Goal: Communication & Community: Ask a question

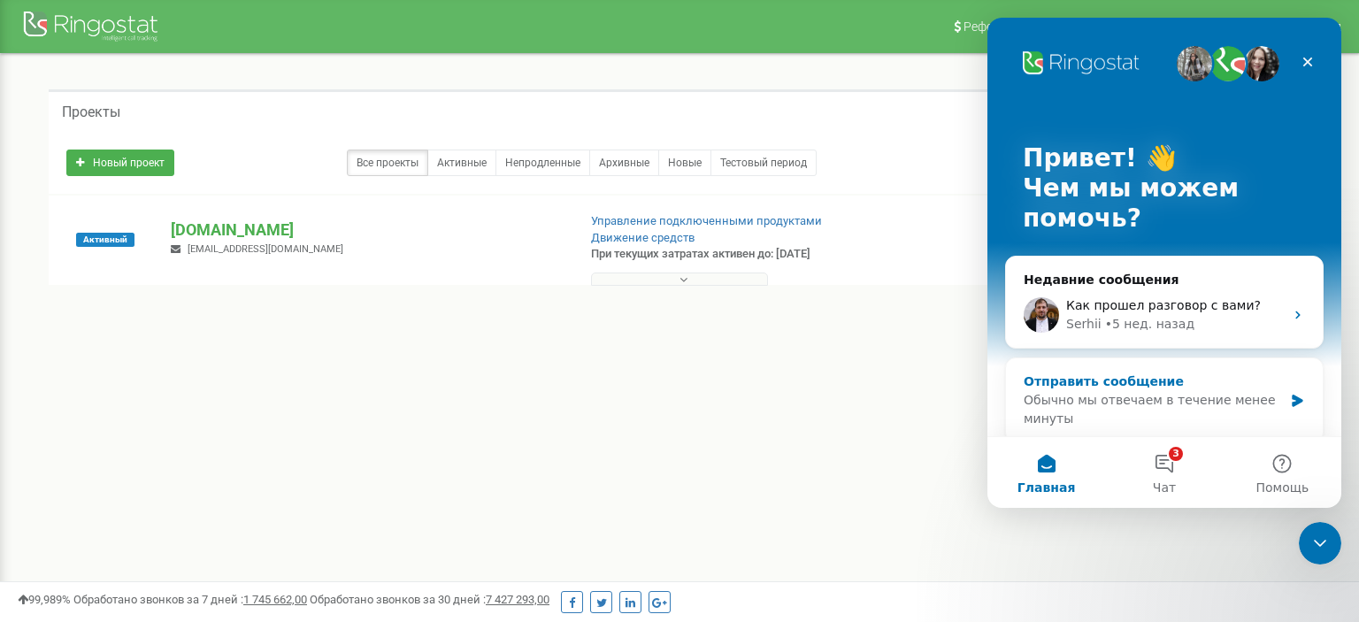
scroll to position [443, 0]
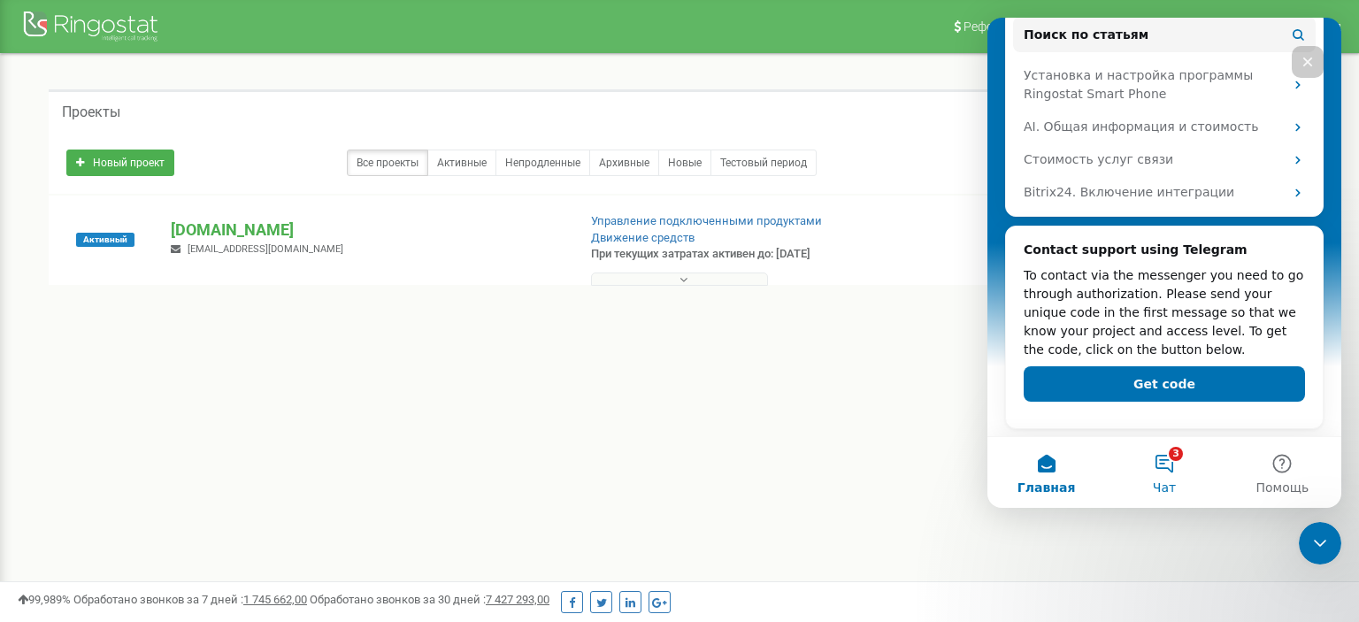
click at [1178, 459] on button "3 Чат" at bounding box center [1164, 472] width 118 height 71
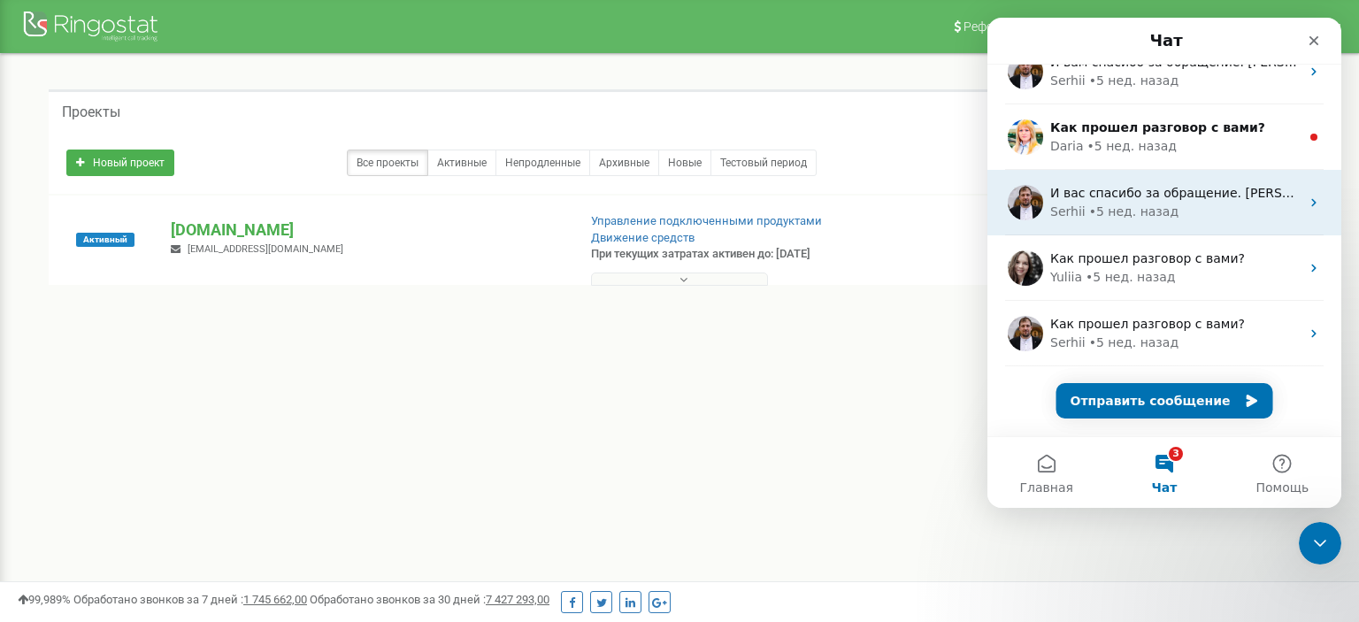
scroll to position [0, 0]
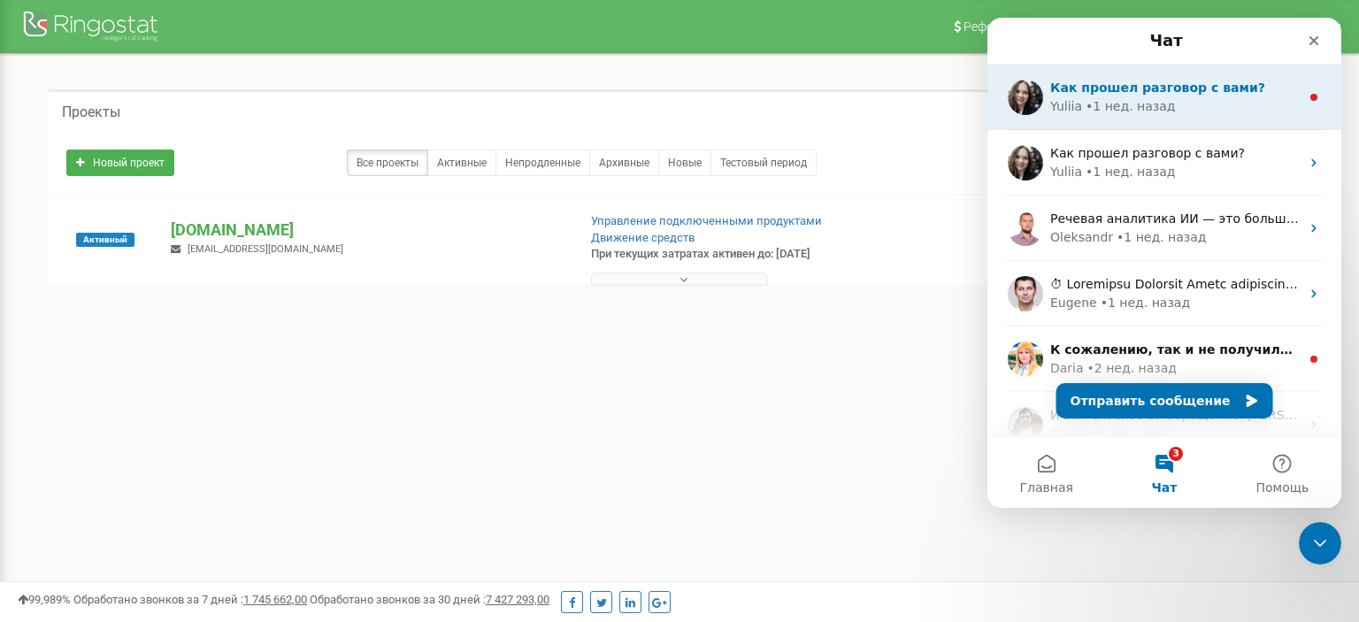
click at [1107, 91] on span "Как прошел разговор с вами?" at bounding box center [1157, 87] width 215 height 14
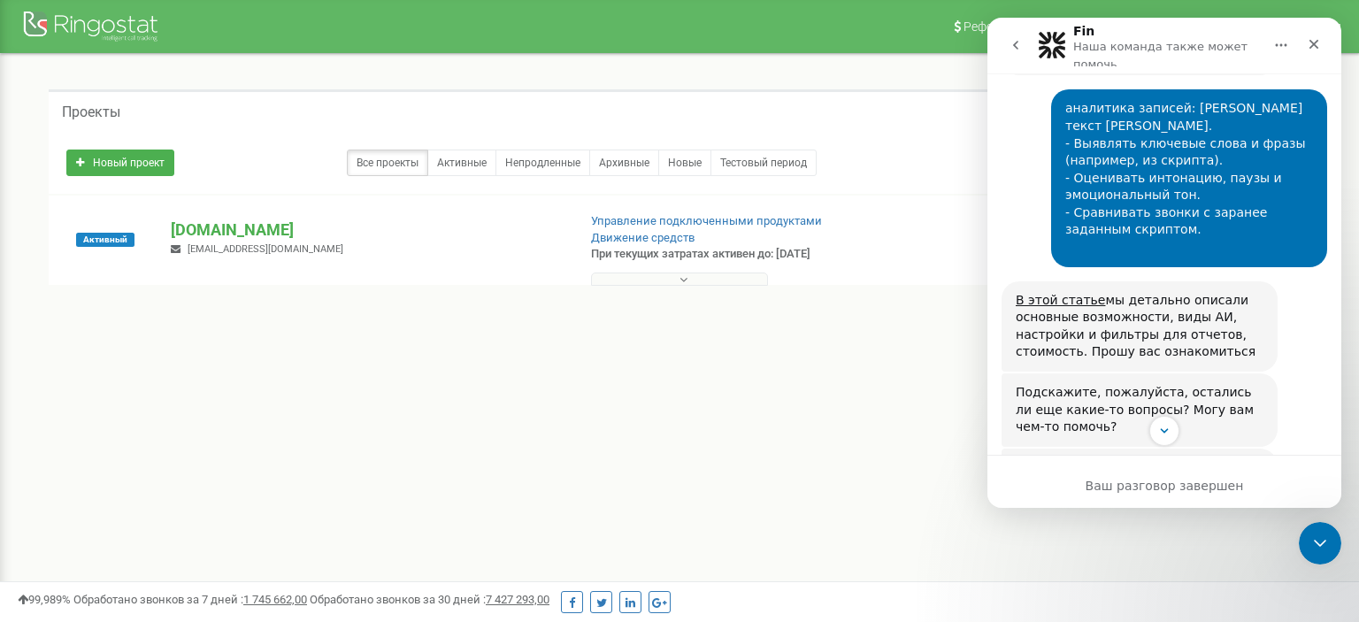
scroll to position [657, 0]
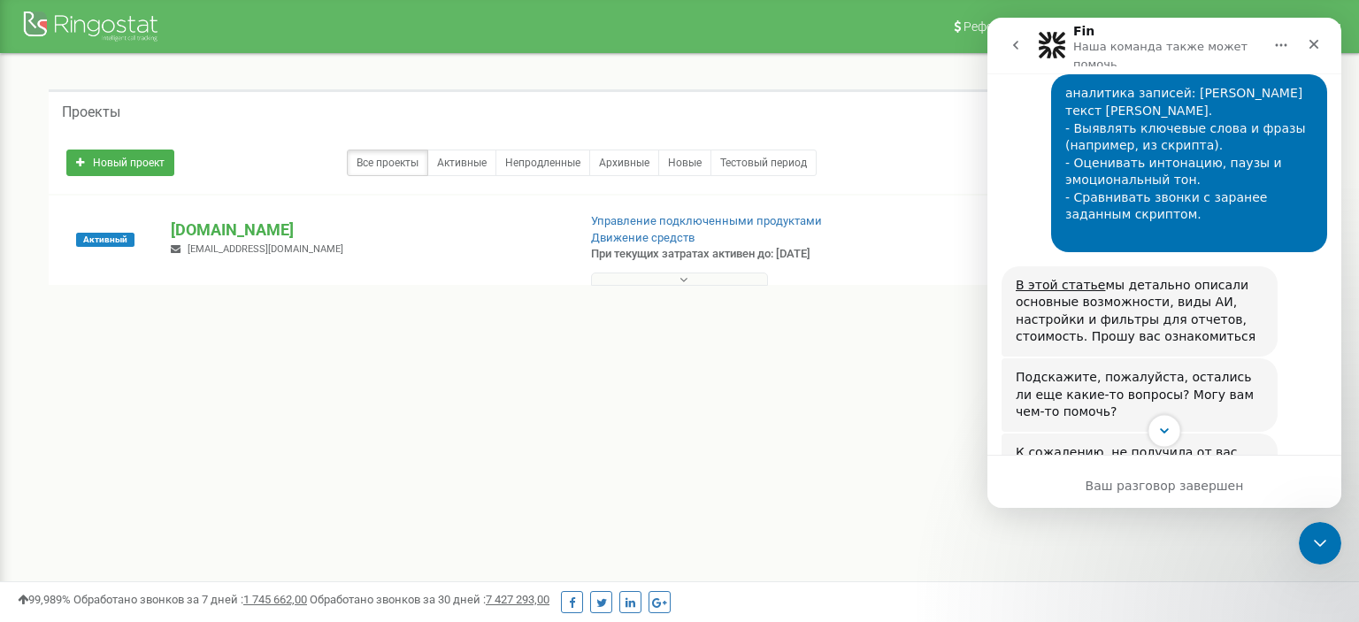
click at [1159, 431] on icon "Scroll to bottom" at bounding box center [1164, 431] width 16 height 16
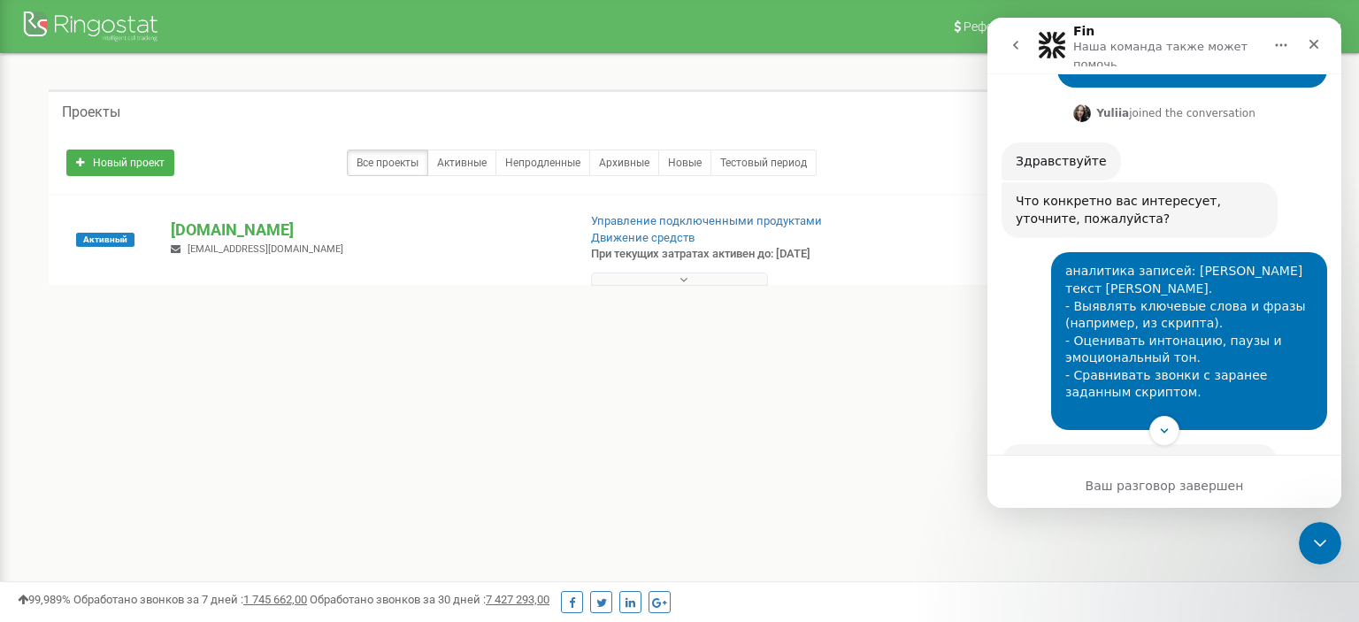
scroll to position [433, 0]
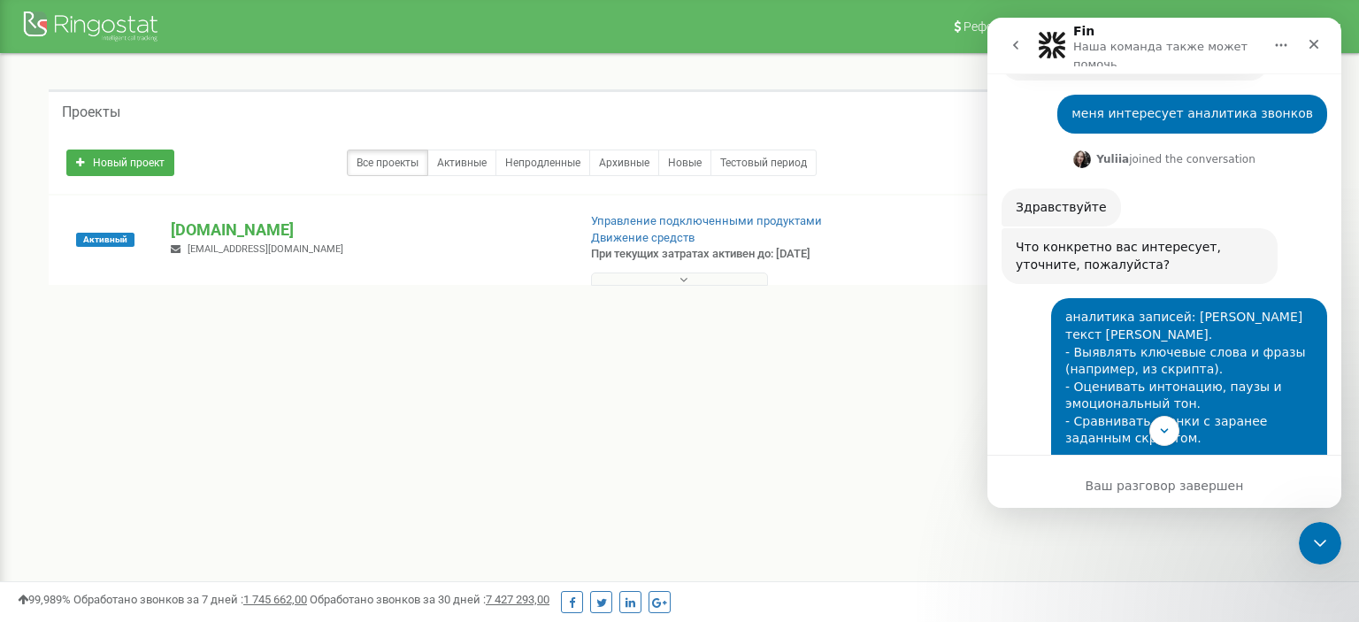
click at [1017, 43] on icon "go back" at bounding box center [1015, 45] width 14 height 14
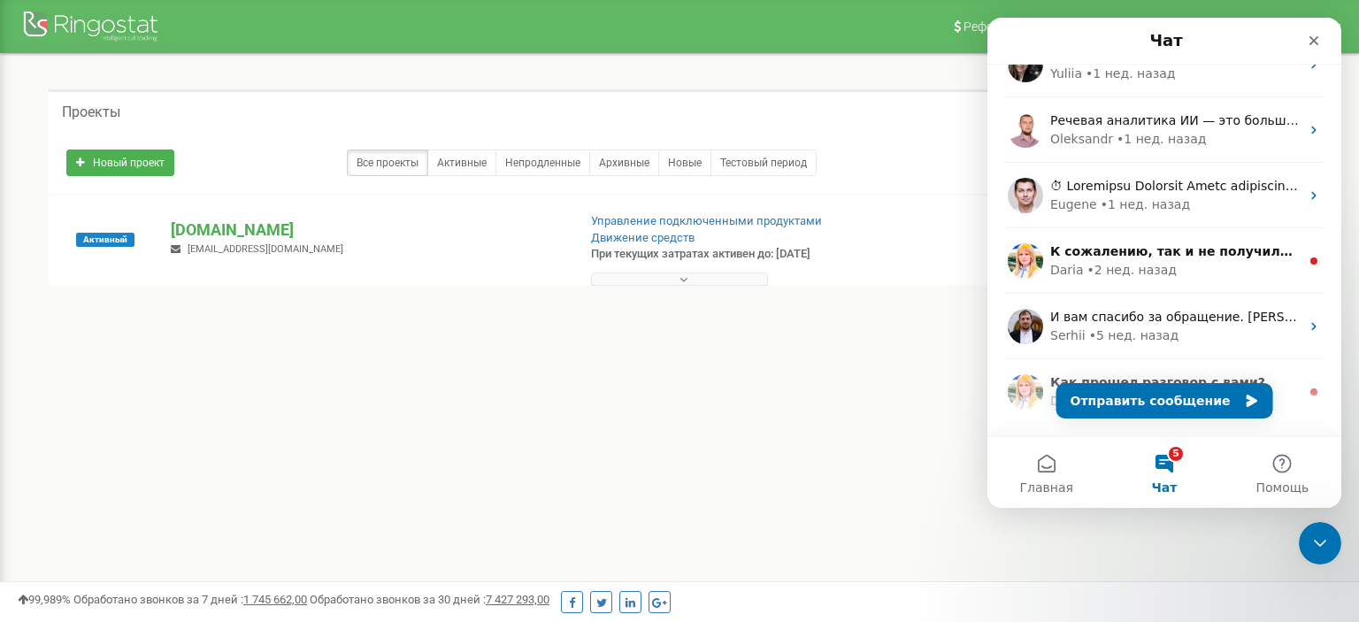
scroll to position [0, 0]
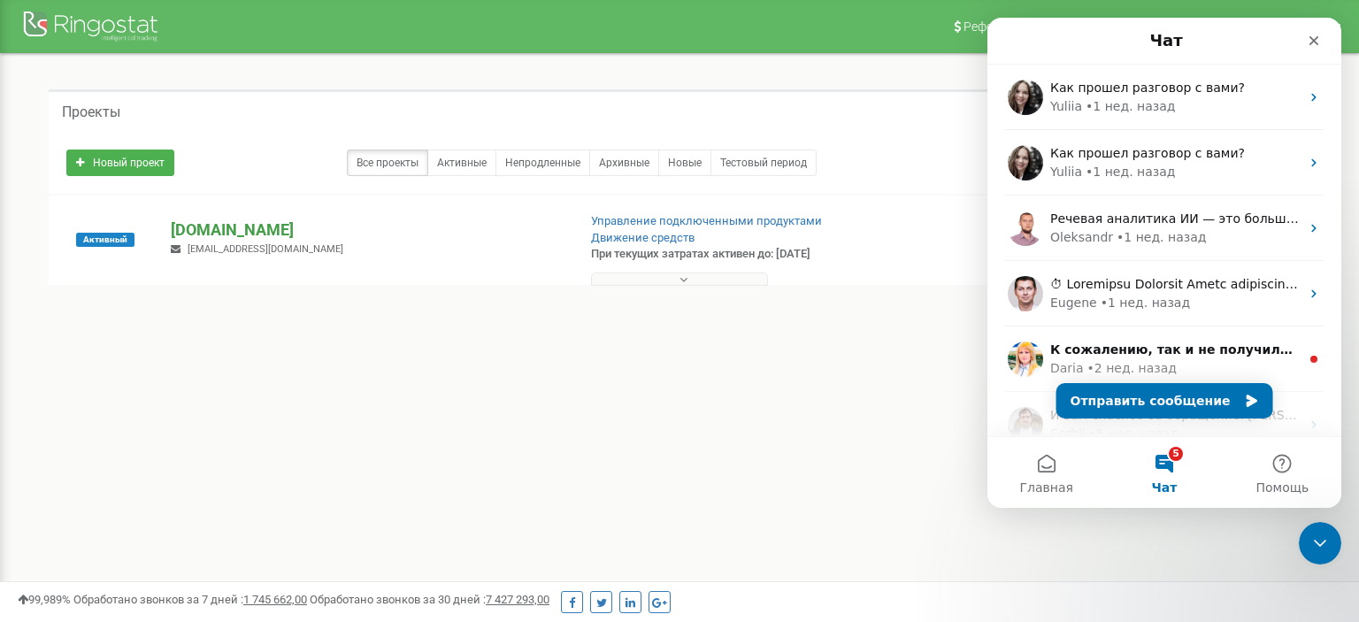
click at [248, 230] on p "[DOMAIN_NAME]" at bounding box center [366, 229] width 391 height 23
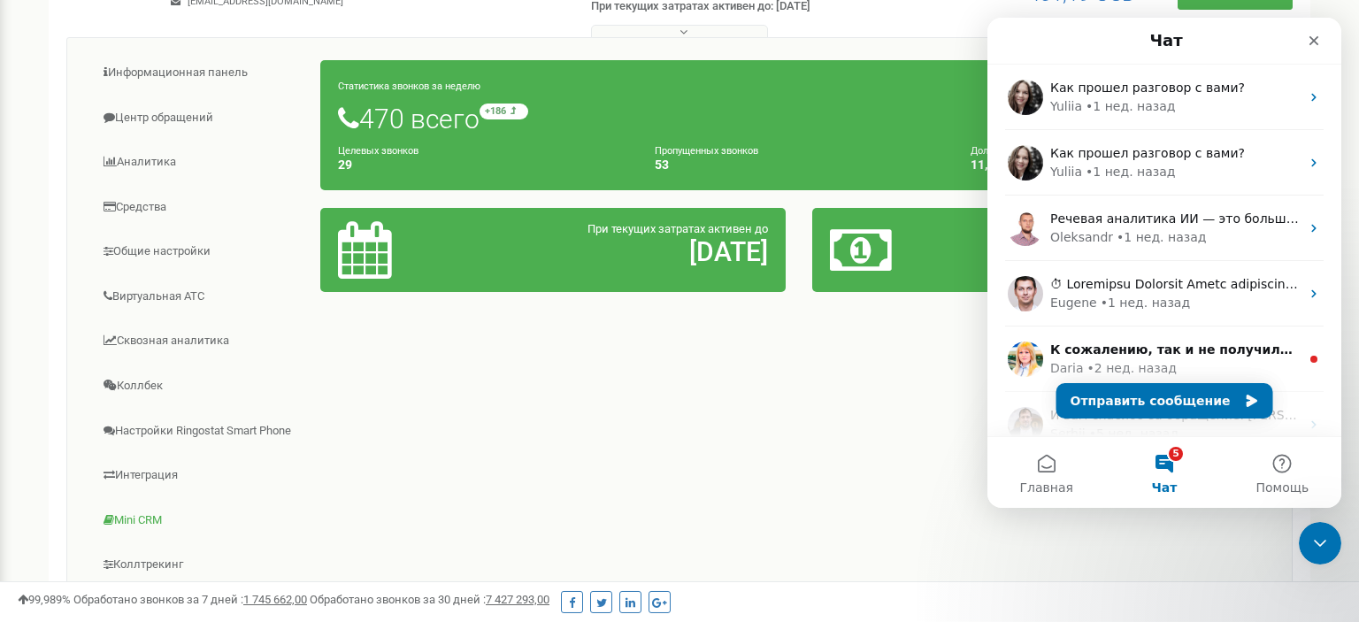
scroll to position [373, 0]
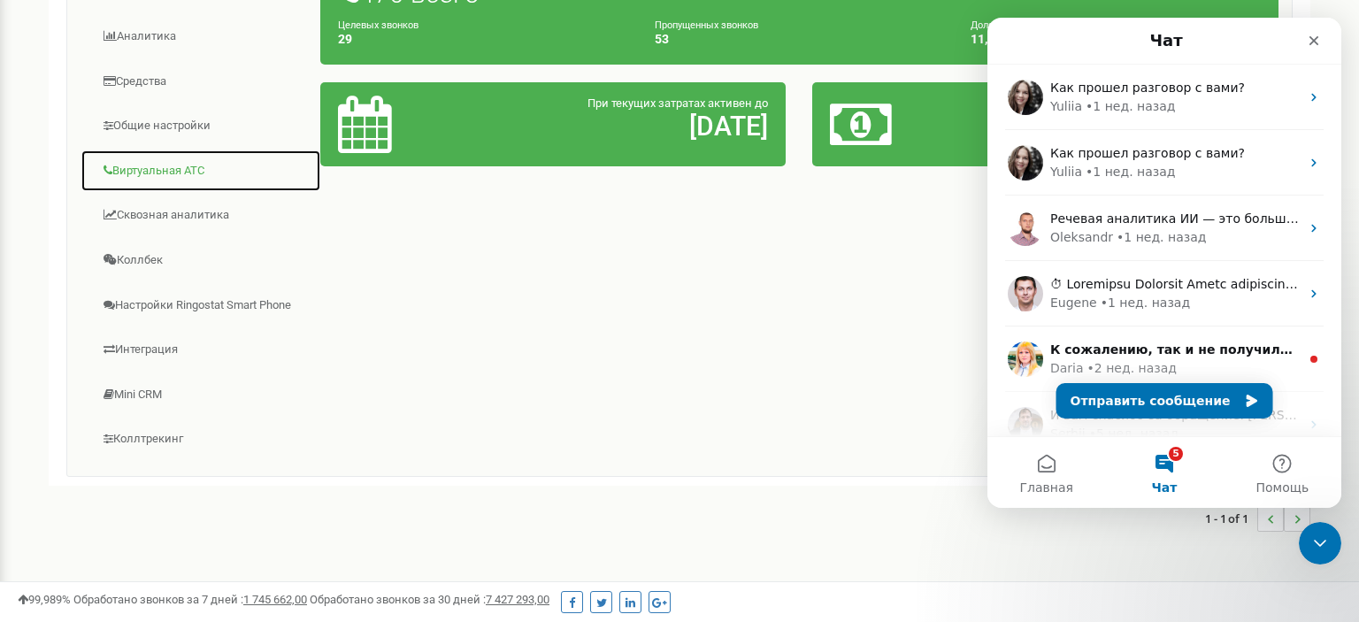
click at [165, 169] on link "Виртуальная АТС" at bounding box center [200, 170] width 241 height 43
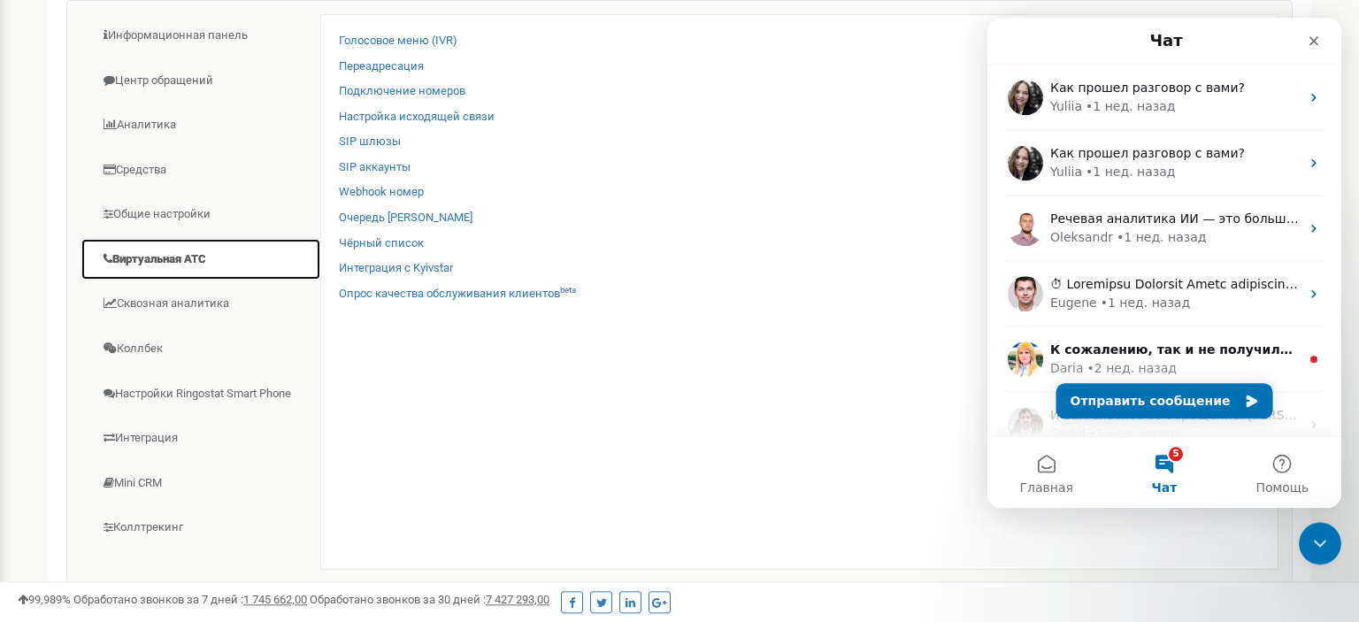
scroll to position [187, 0]
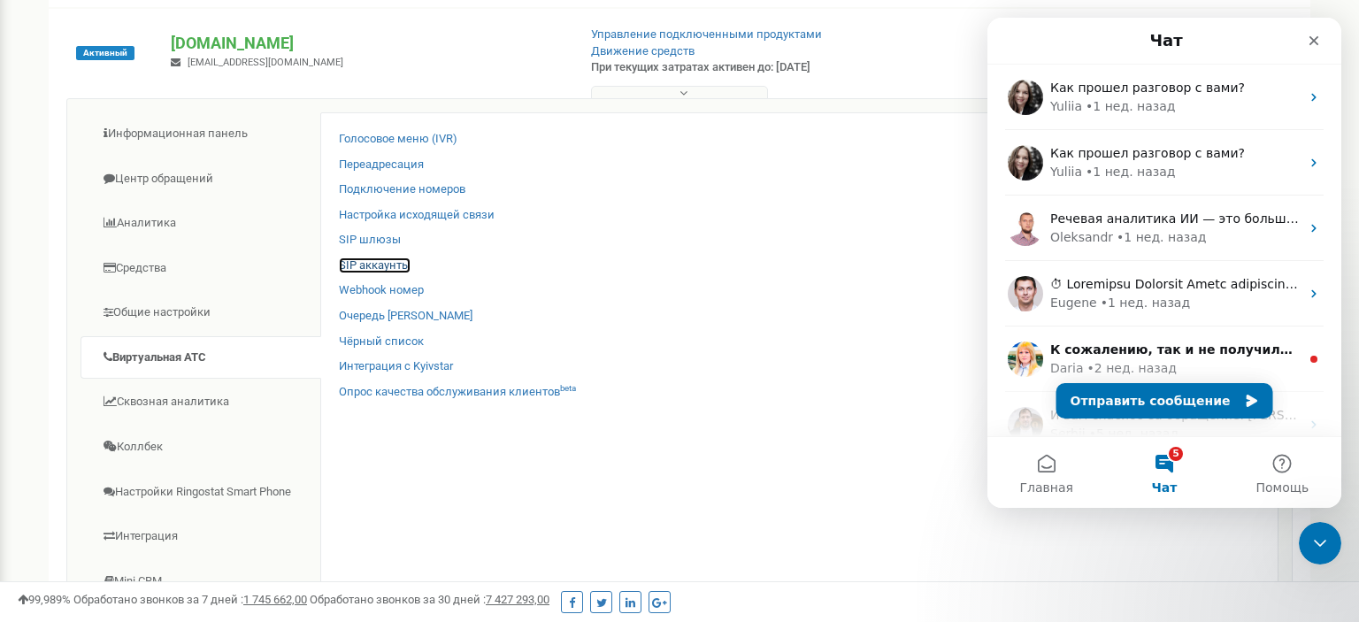
click at [375, 259] on link "SIP аккаунты" at bounding box center [375, 265] width 72 height 17
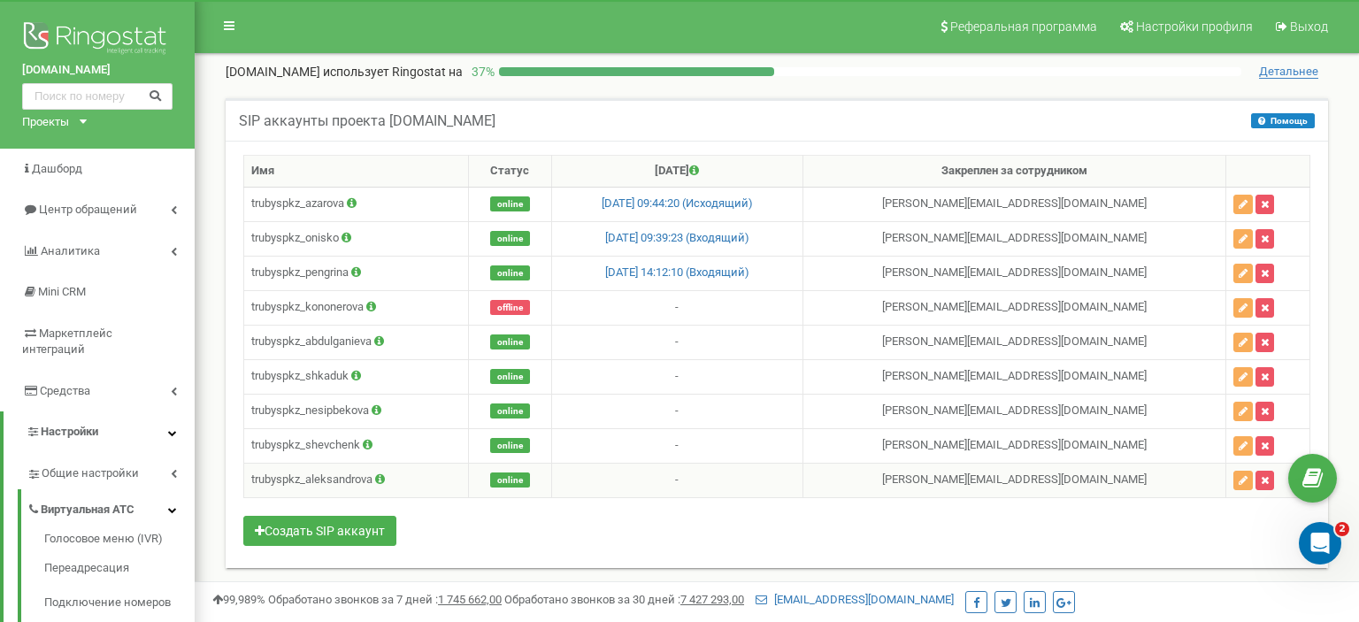
click at [937, 472] on td "[PERSON_NAME] [EMAIL_ADDRESS][DOMAIN_NAME]" at bounding box center [1013, 480] width 423 height 34
click at [921, 475] on td "[PERSON_NAME] [EMAIL_ADDRESS][DOMAIN_NAME]" at bounding box center [1013, 480] width 423 height 34
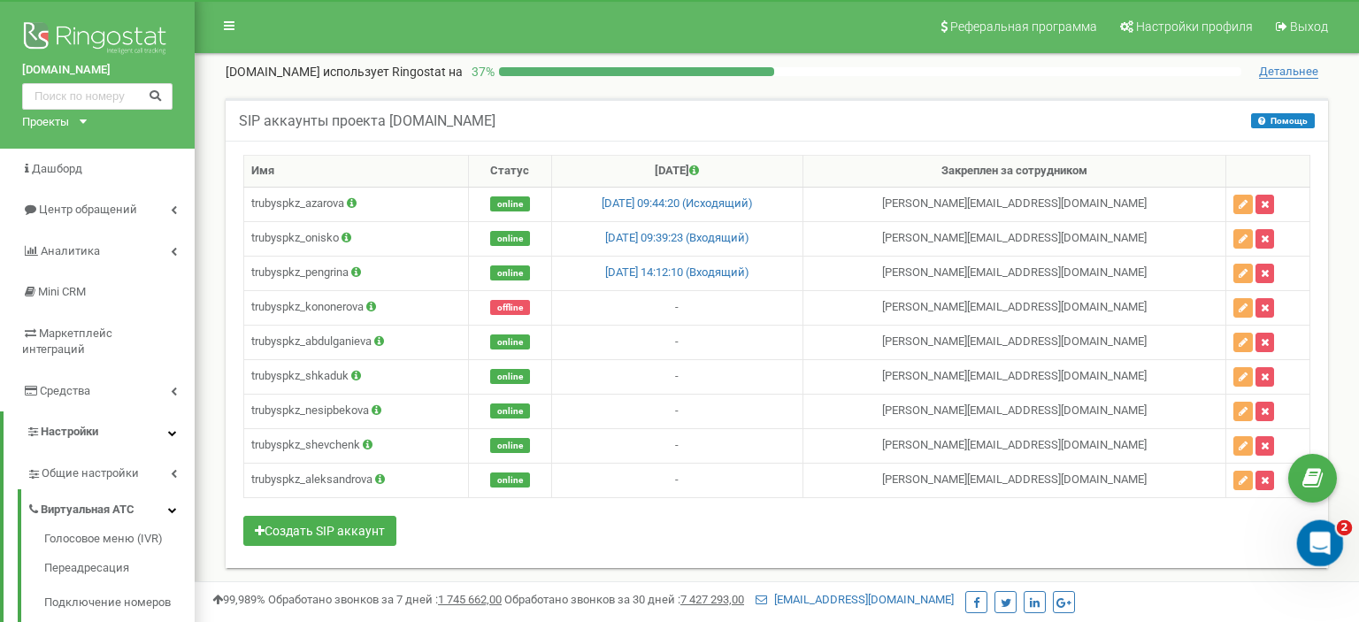
click at [1320, 544] on icon "Открыть службу сообщений Intercom" at bounding box center [1317, 540] width 29 height 29
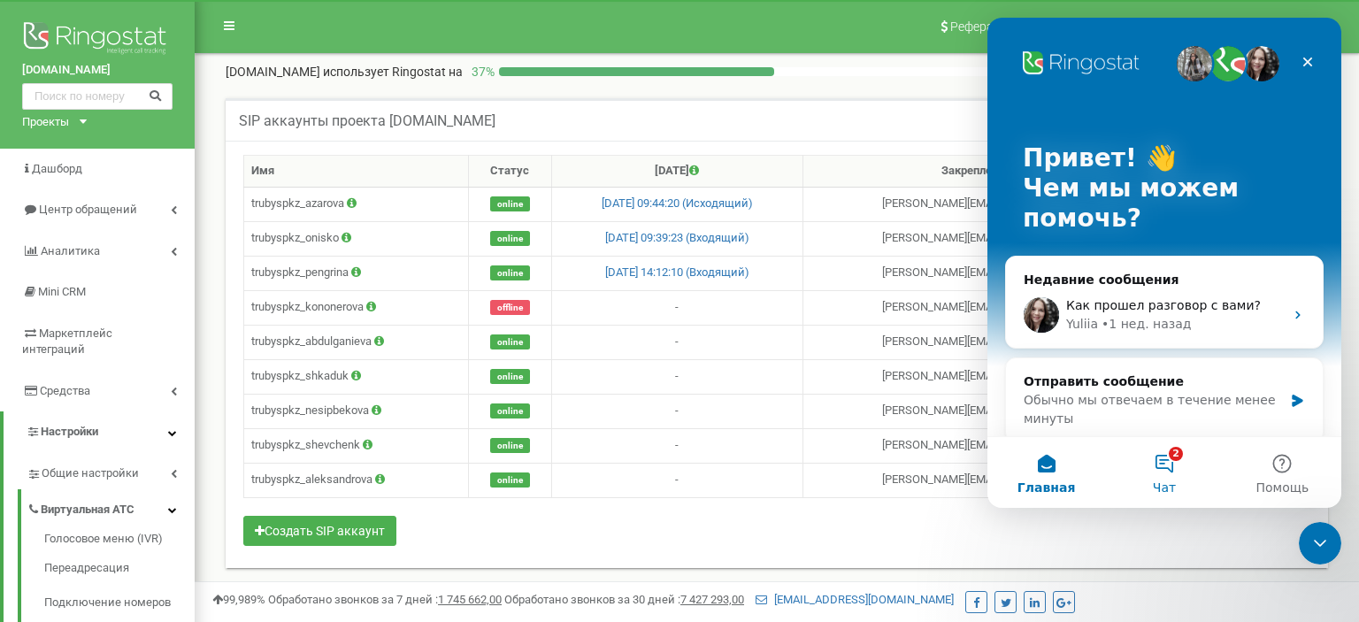
click at [1161, 471] on button "2 Чат" at bounding box center [1164, 472] width 118 height 71
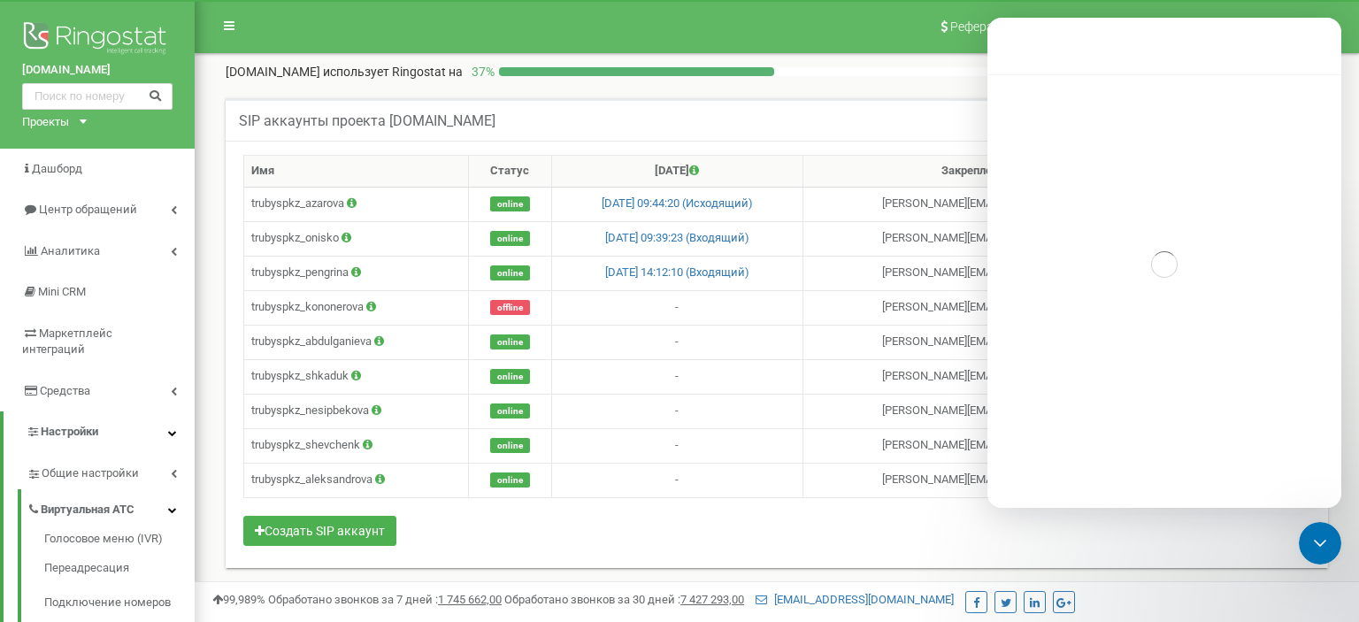
scroll to position [113, 0]
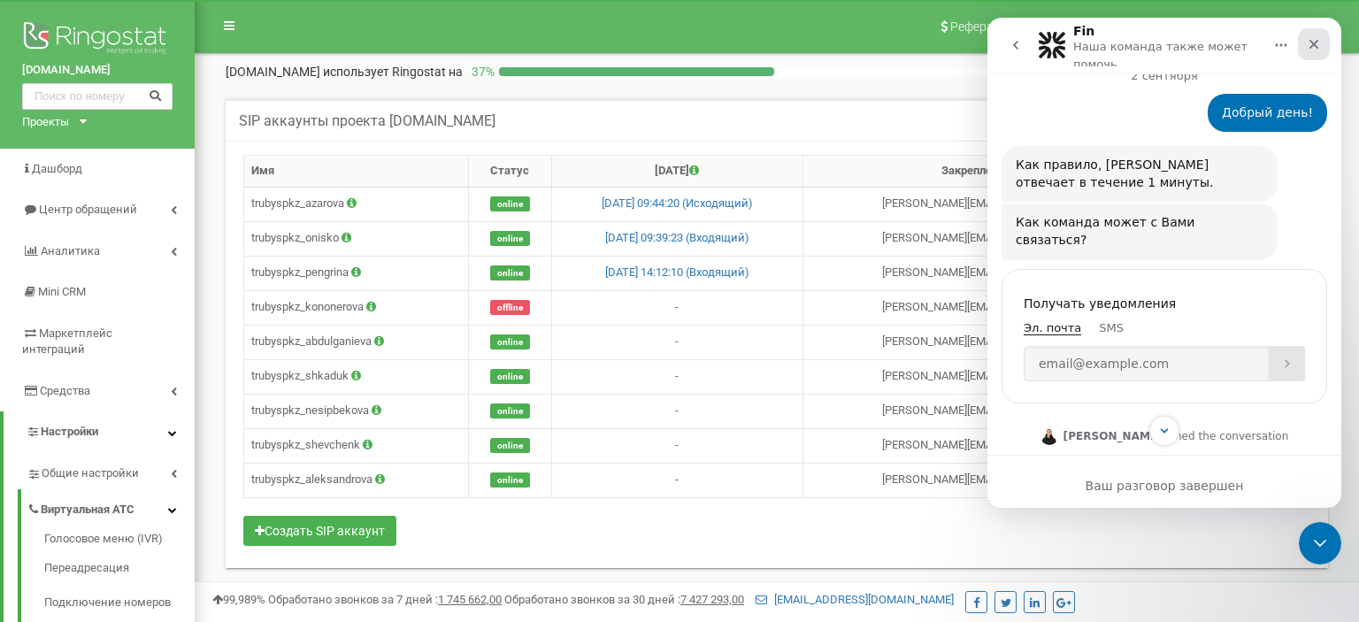
click at [1307, 42] on icon "Закрыть" at bounding box center [1314, 44] width 14 height 14
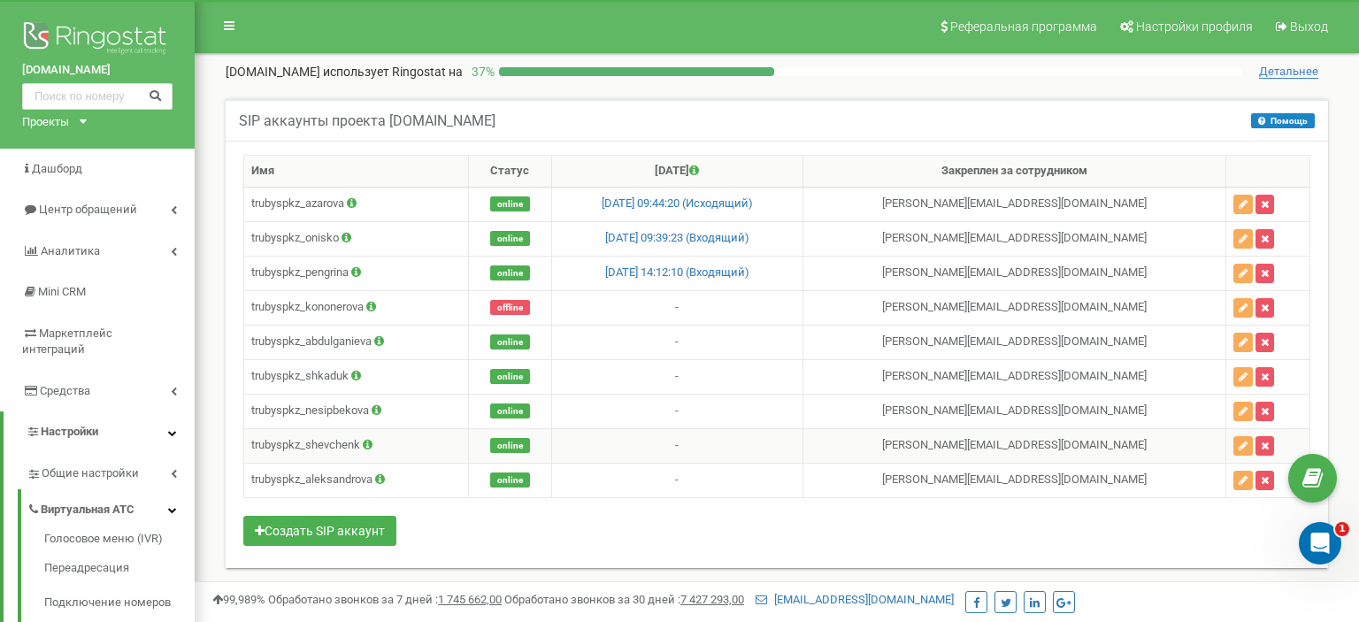
scroll to position [4814, 0]
click at [1307, 526] on div "Открыть службу сообщений Intercom" at bounding box center [1317, 540] width 58 height 58
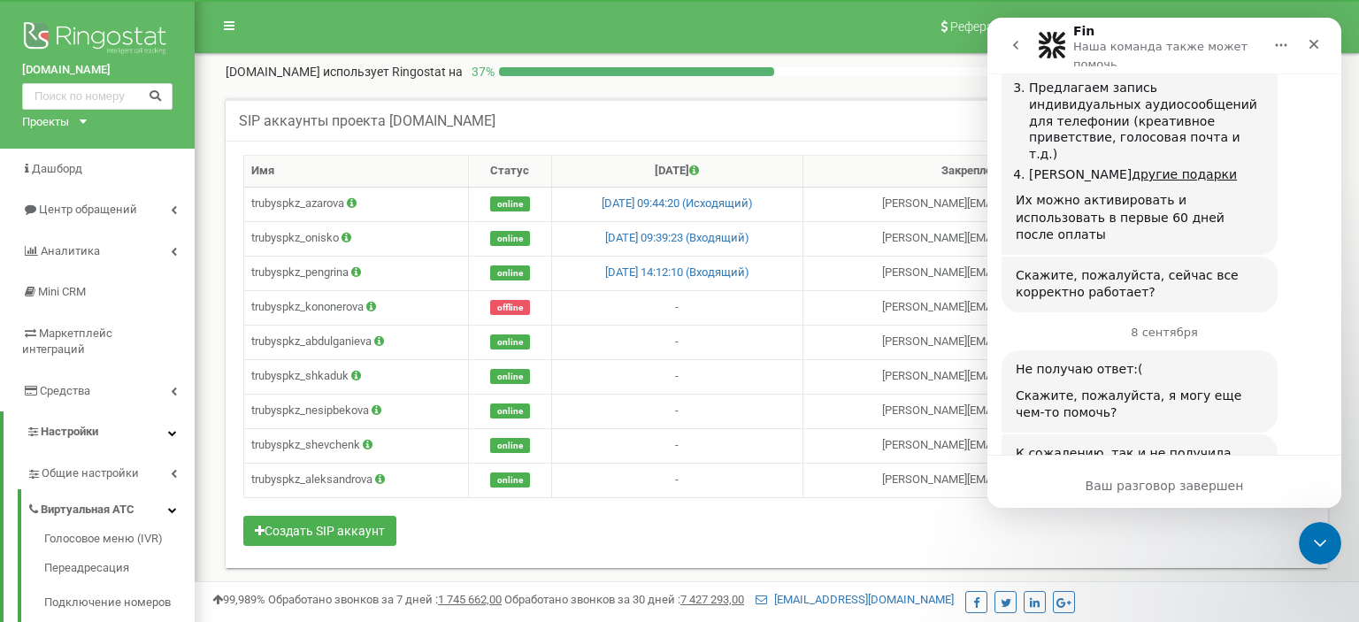
click at [1011, 51] on icon "go back" at bounding box center [1015, 45] width 14 height 14
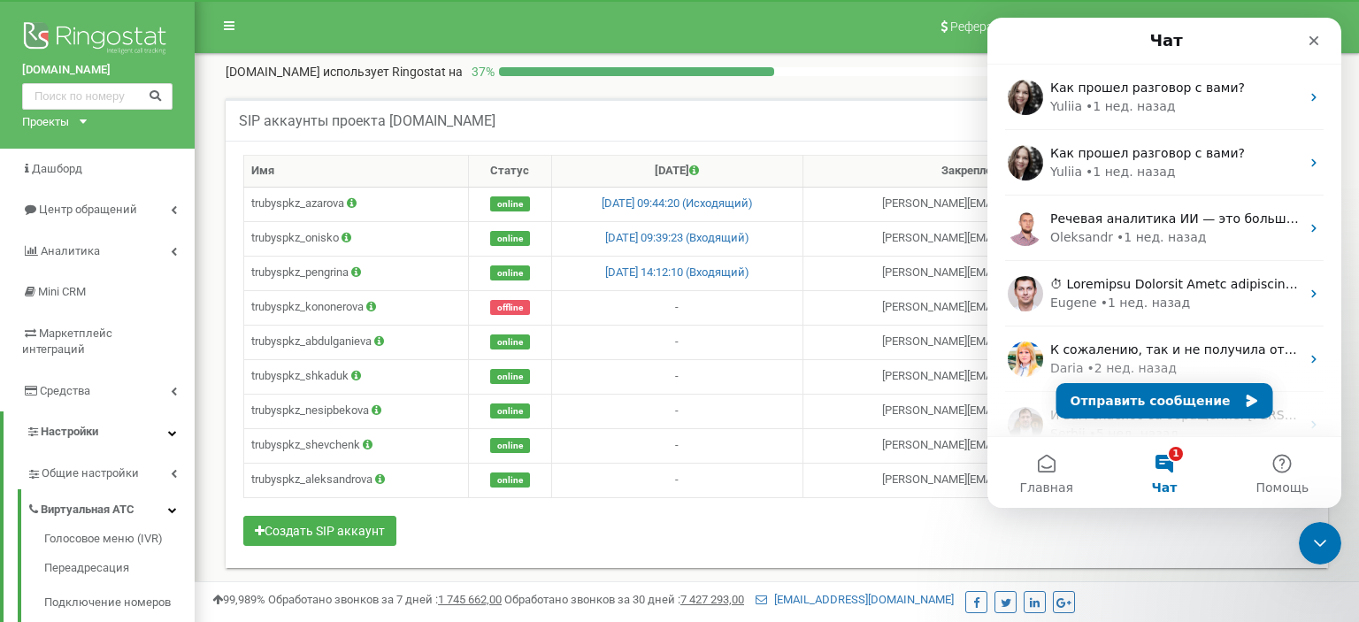
scroll to position [0, 0]
click at [1179, 404] on button "Отправить сообщение" at bounding box center [1164, 400] width 217 height 35
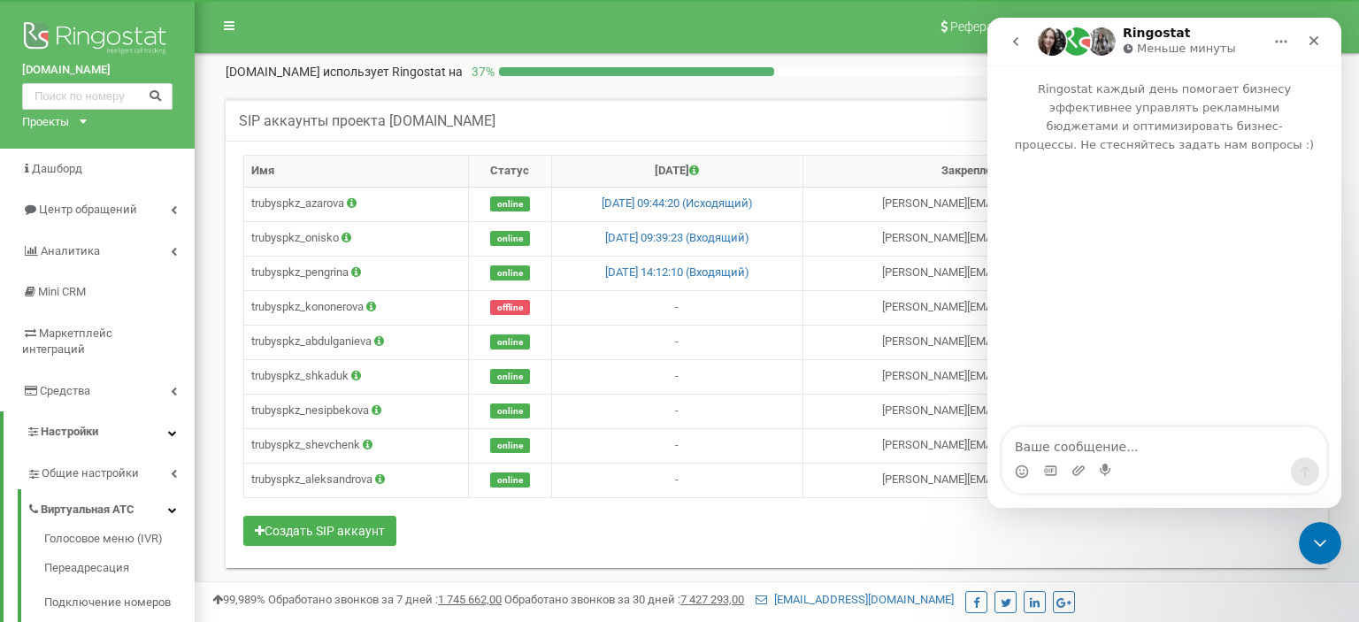
click at [1120, 444] on textarea "Ваше сообщение..." at bounding box center [1164, 442] width 324 height 30
click at [1207, 453] on textarea "Добрый день. Нужен sip-аккаунт для нового сотрудника. [PERSON_NAME]" at bounding box center [1164, 434] width 324 height 48
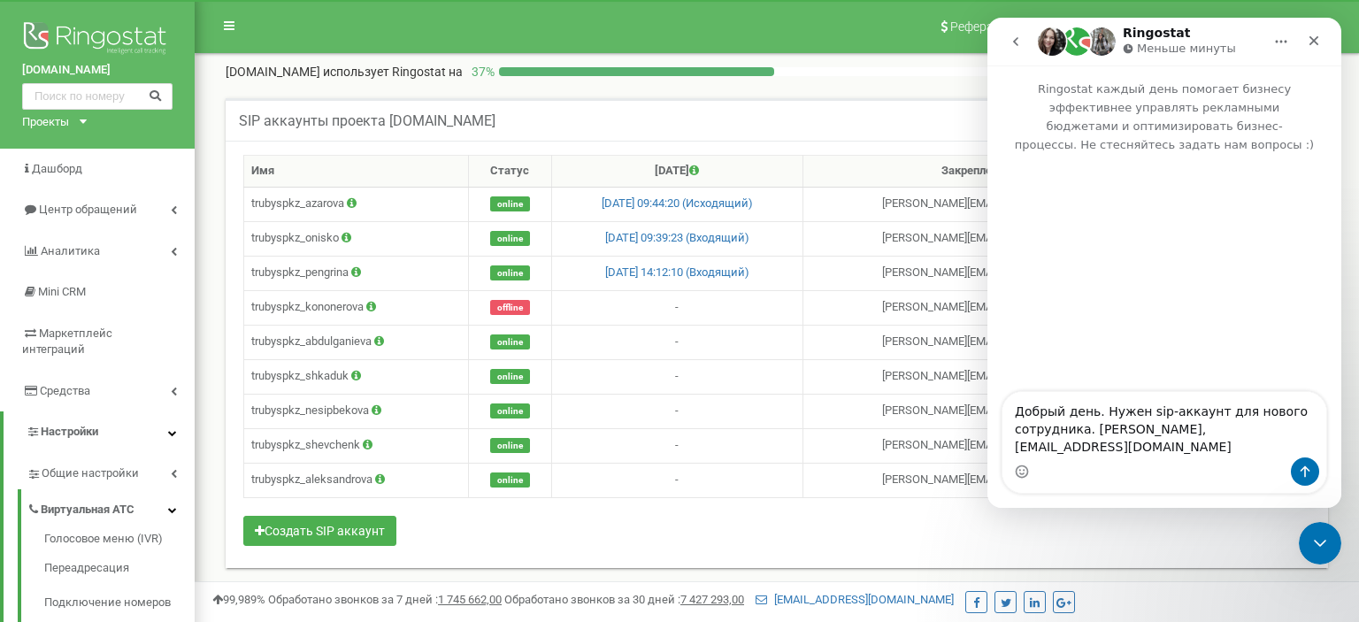
type textarea "Добрый день. Нужен sip-аккаунт для нового сотрудника. [PERSON_NAME], [EMAIL_ADD…"
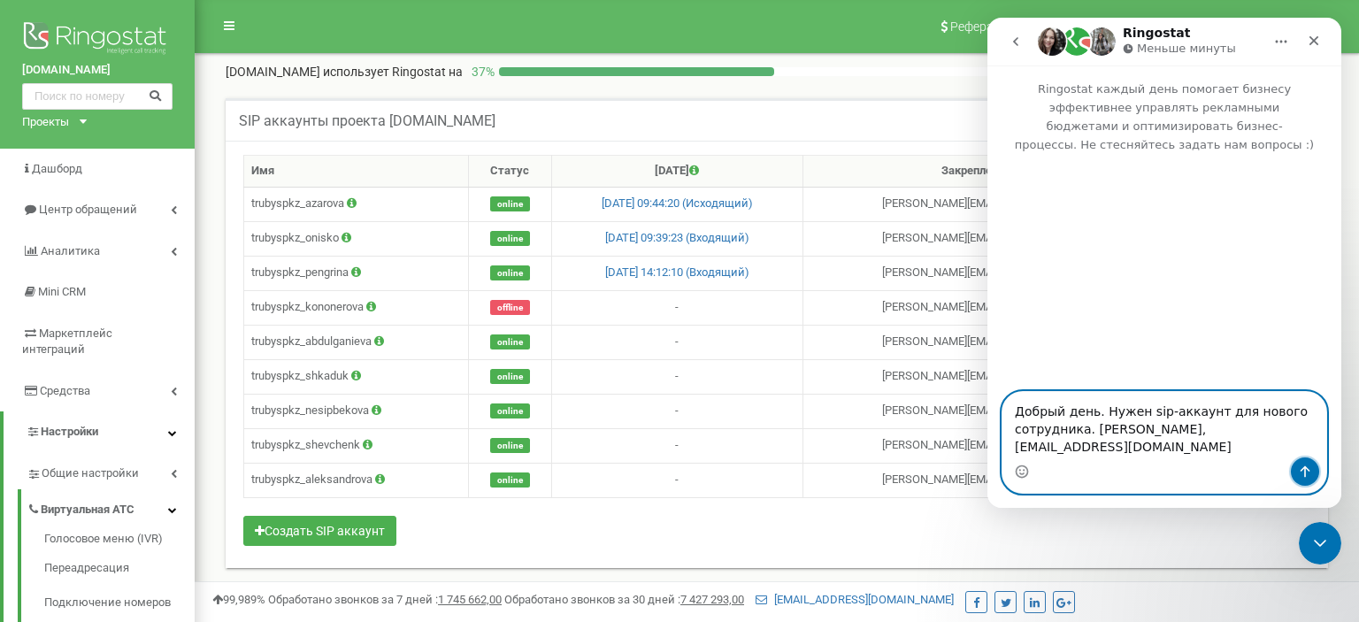
click at [1299, 467] on icon "Отправить сообщение…" at bounding box center [1305, 471] width 14 height 14
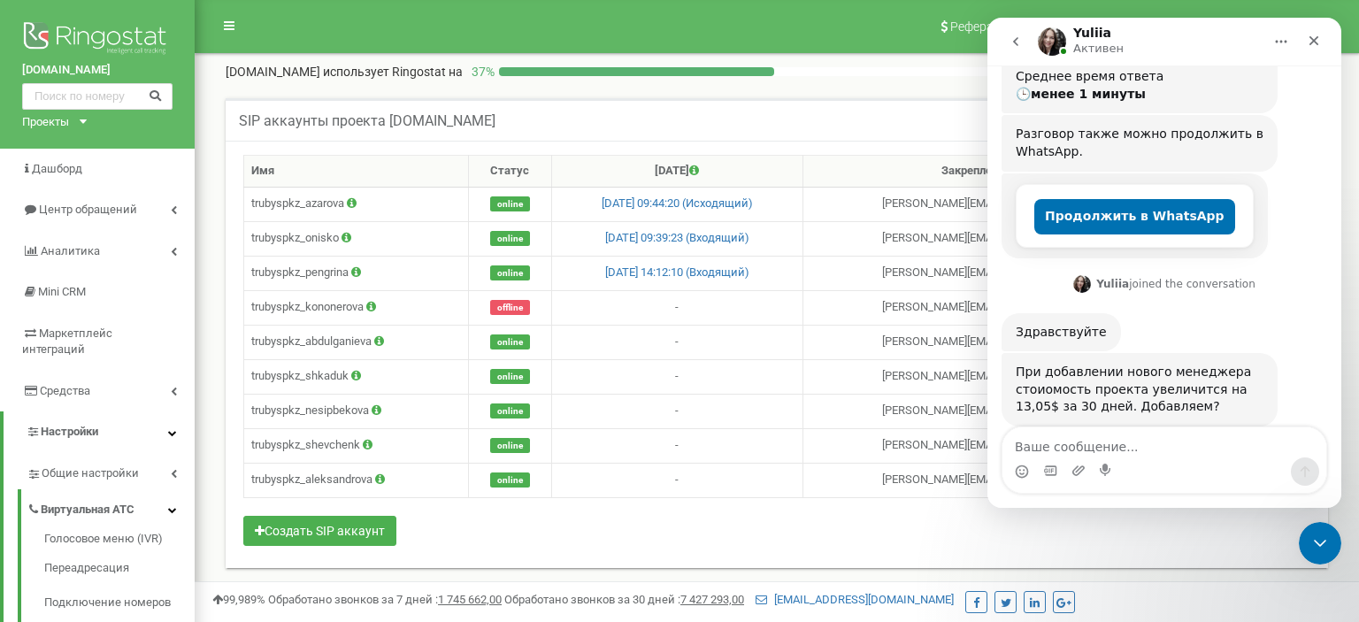
scroll to position [282, 0]
click at [1106, 444] on textarea "Ваше сообщение..." at bounding box center [1164, 442] width 324 height 30
type textarea "L"
type textarea "Да"
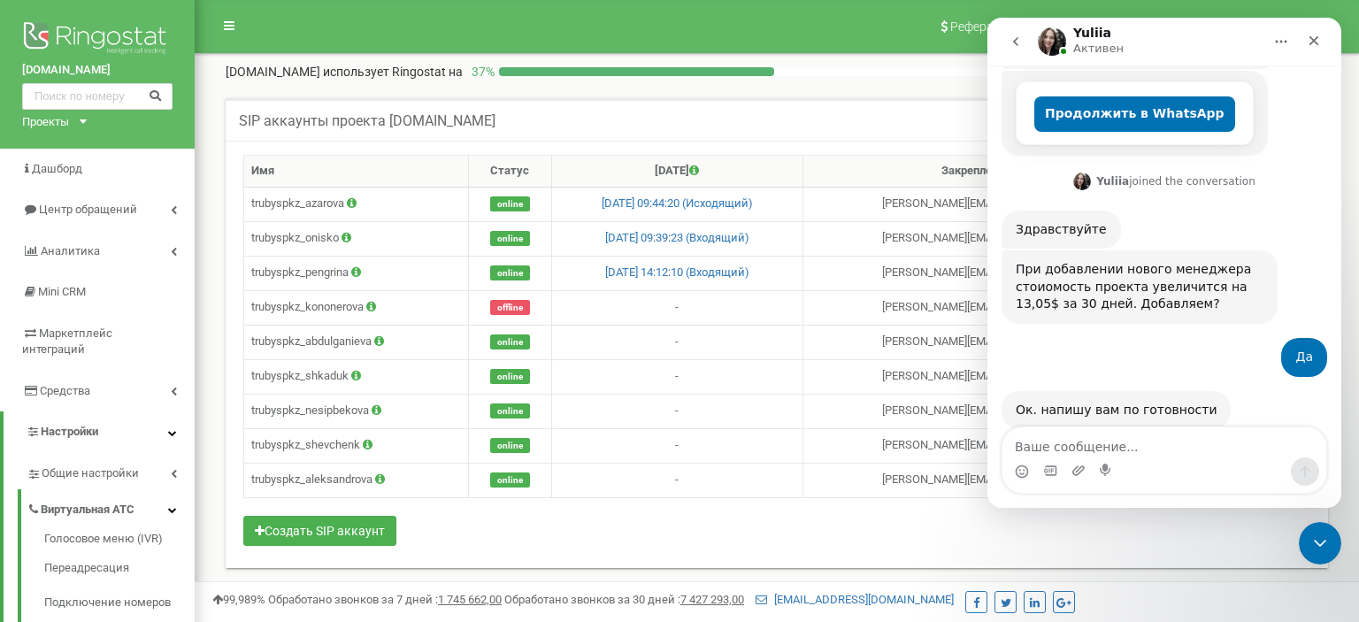
scroll to position [387, 0]
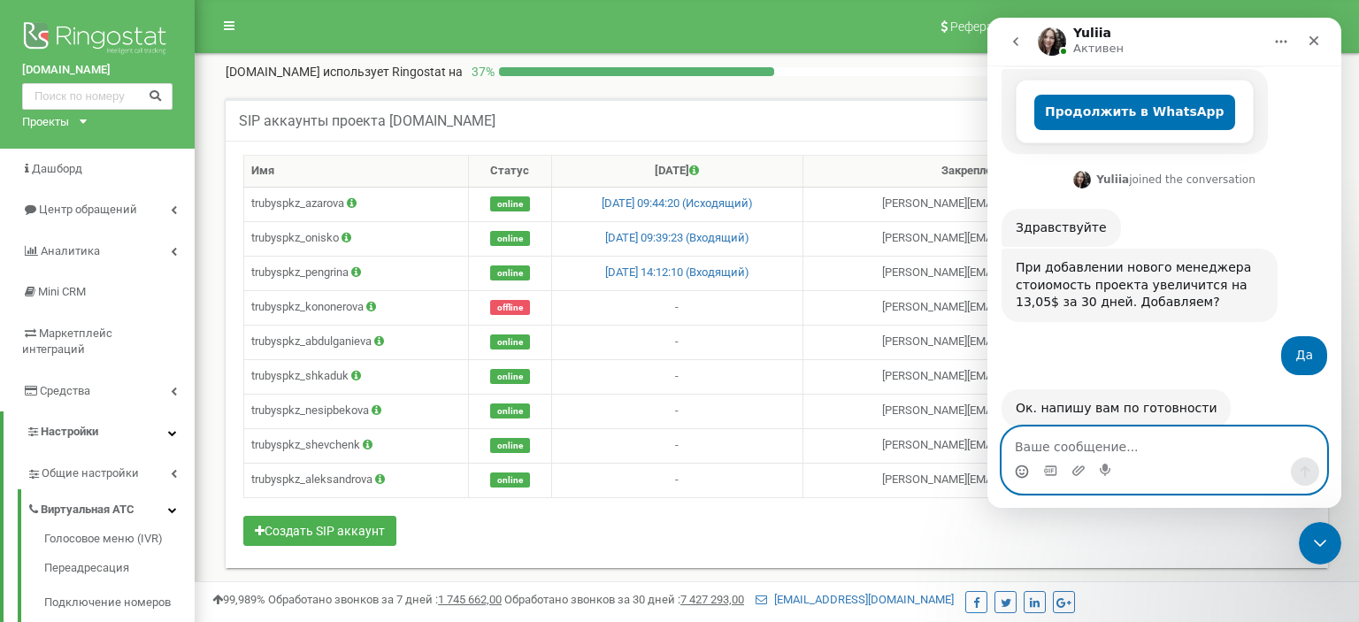
click at [1020, 471] on icon "Средство выбора эмодзи" at bounding box center [1022, 470] width 6 height 2
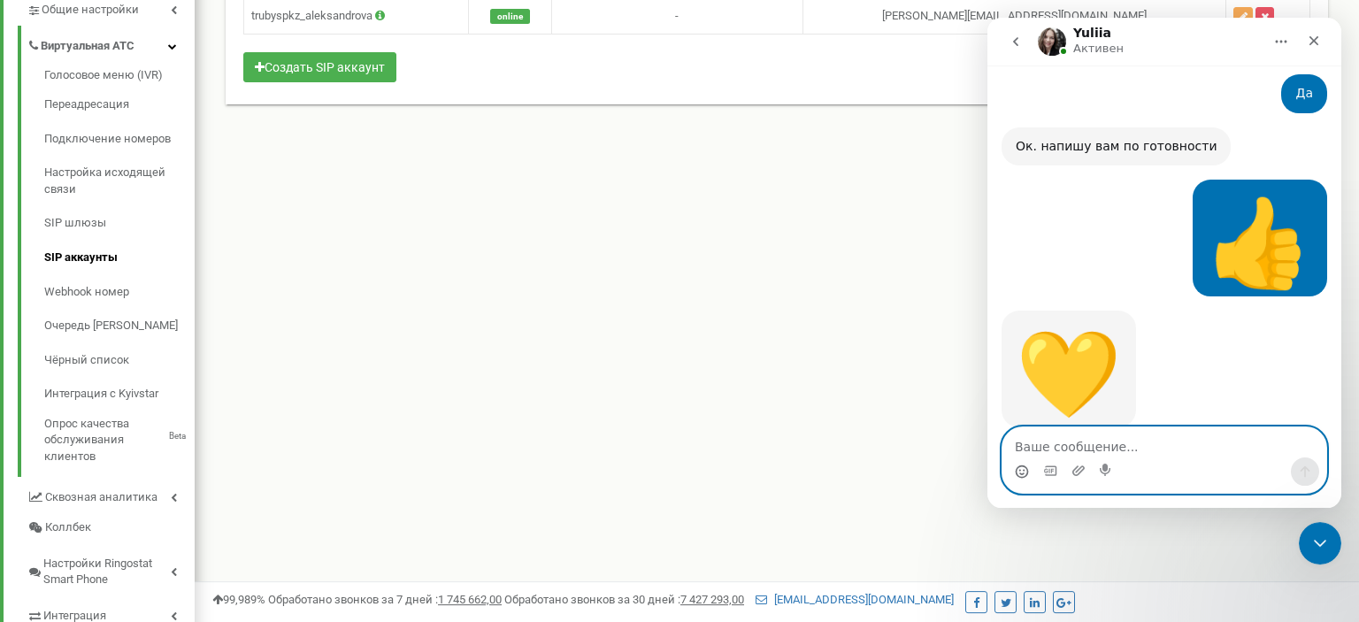
scroll to position [0, 0]
